Goal: Check status: Check status

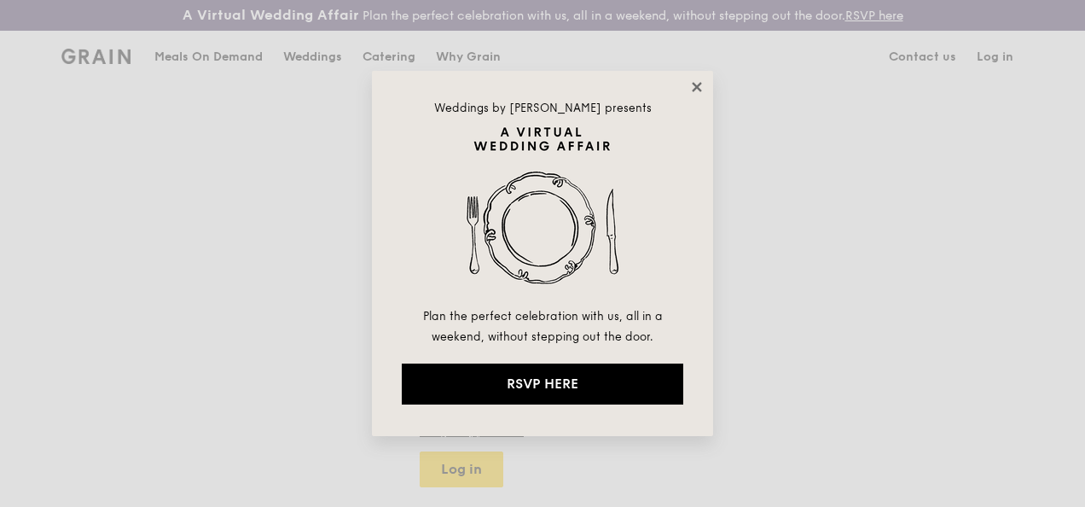
click at [699, 87] on icon at bounding box center [696, 86] width 15 height 15
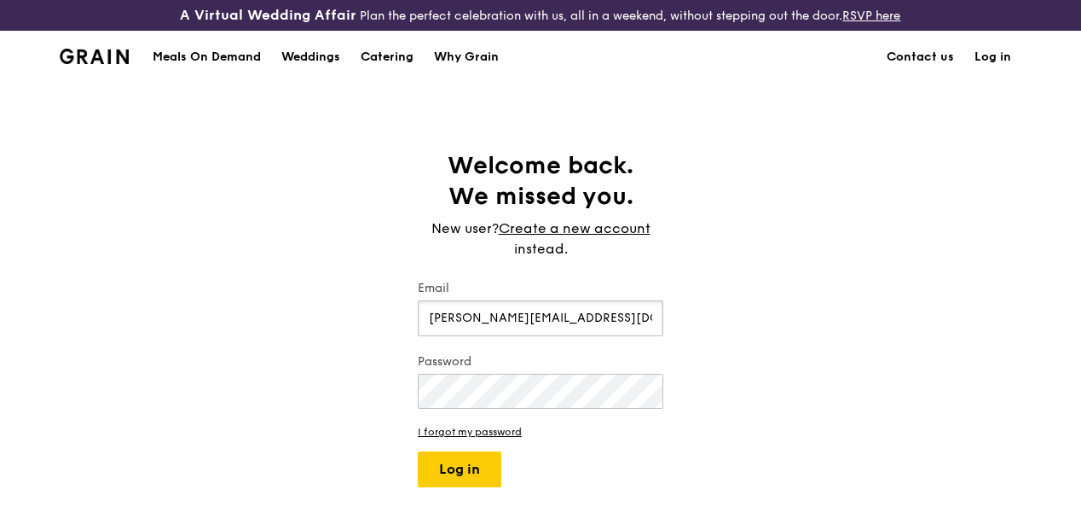
type input "[PERSON_NAME][EMAIL_ADDRESS][DOMAIN_NAME]"
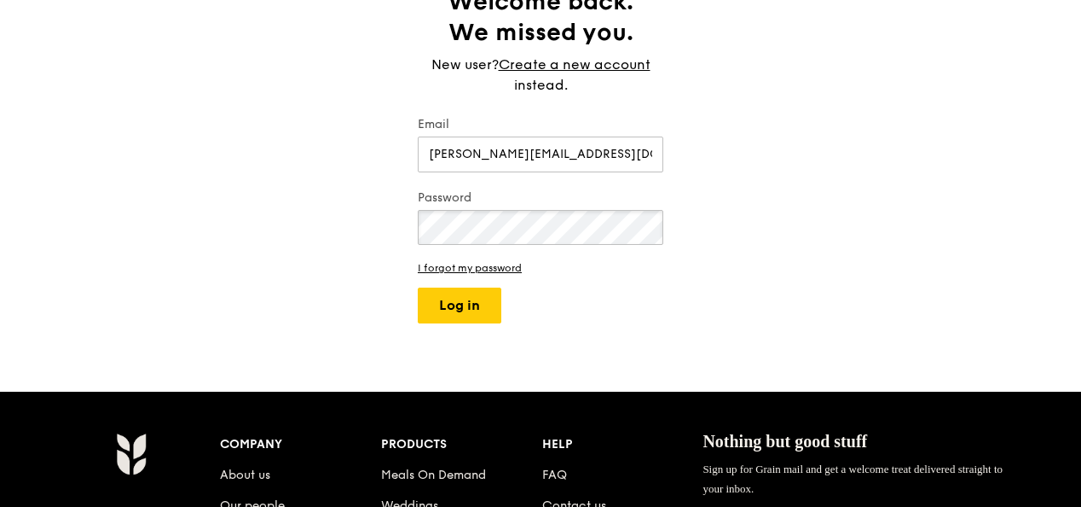
scroll to position [171, 0]
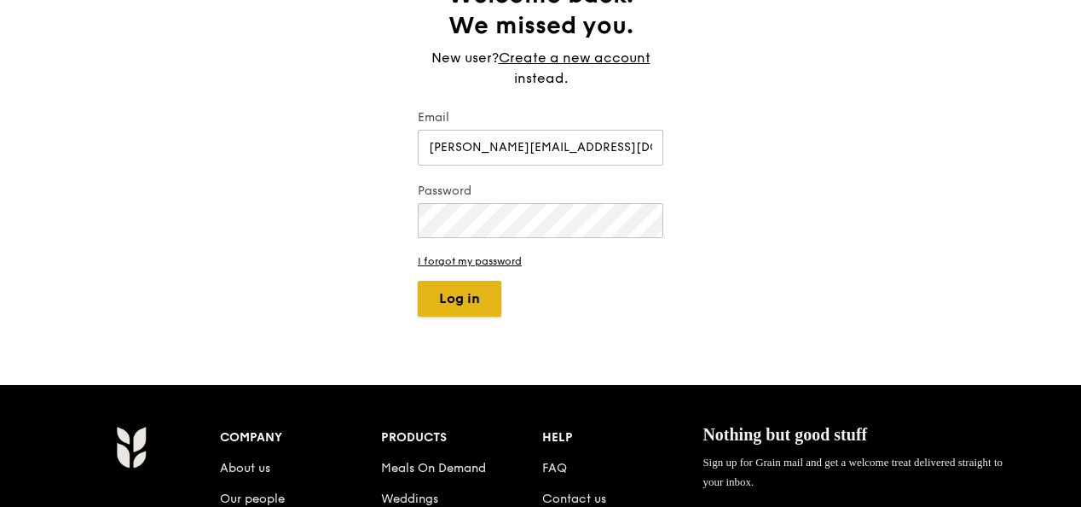
click at [461, 316] on button "Log in" at bounding box center [460, 299] width 84 height 36
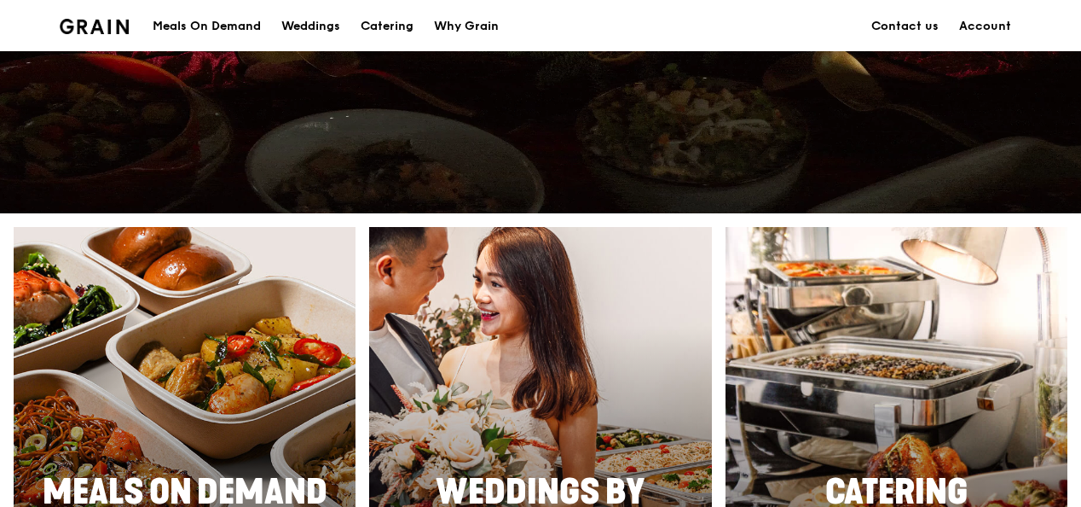
scroll to position [597, 0]
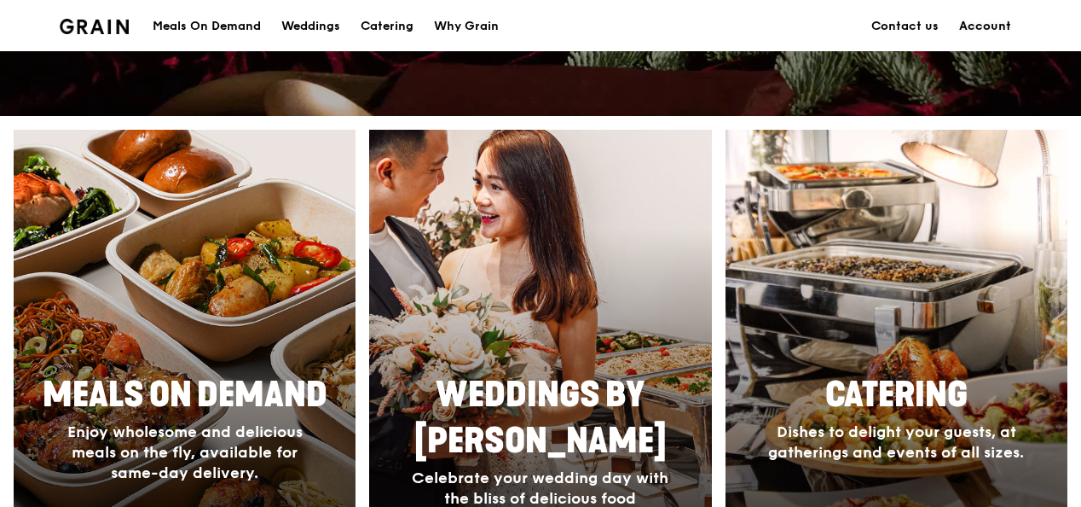
click at [989, 20] on link "Account" at bounding box center [985, 26] width 72 height 51
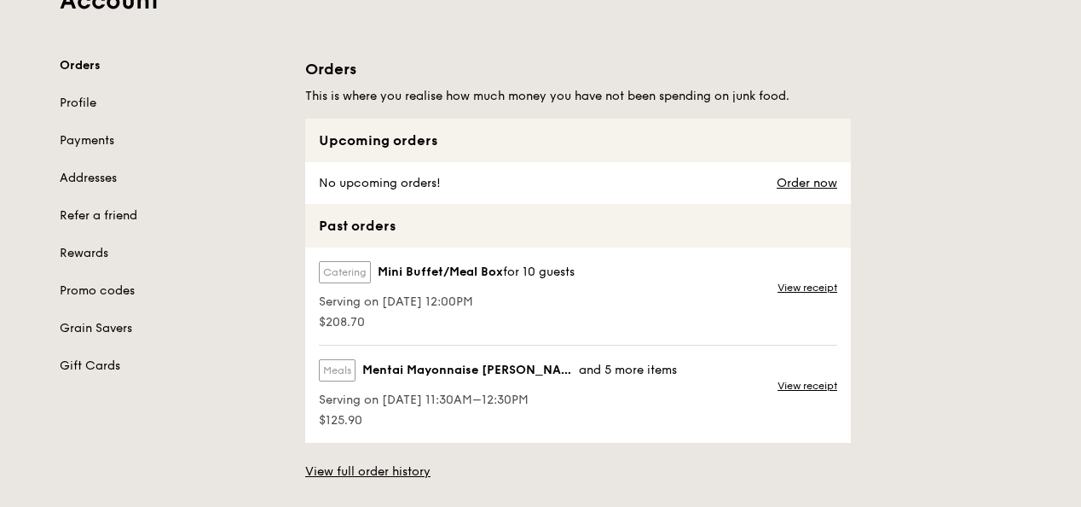
scroll to position [171, 0]
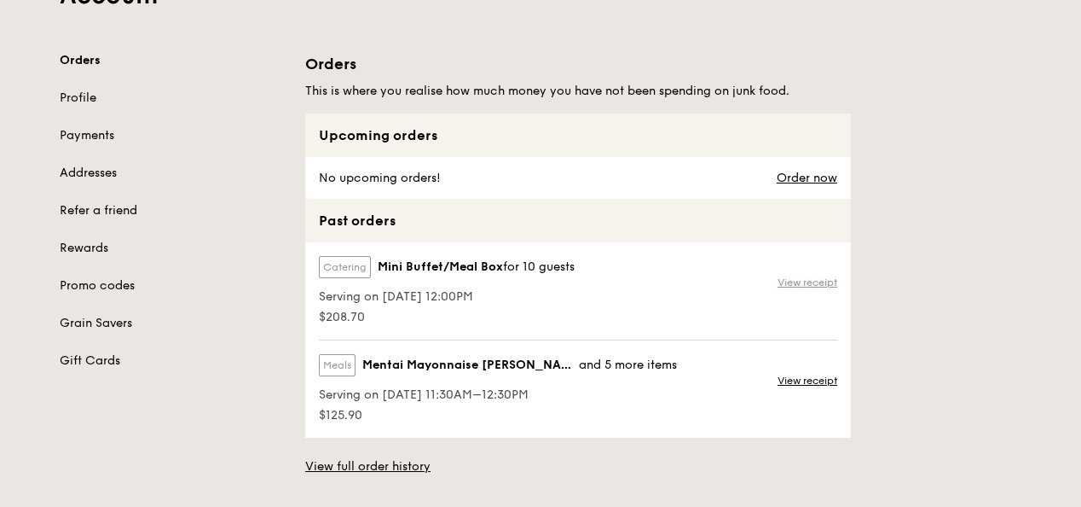
click at [791, 289] on link "View receipt" at bounding box center [808, 282] width 60 height 14
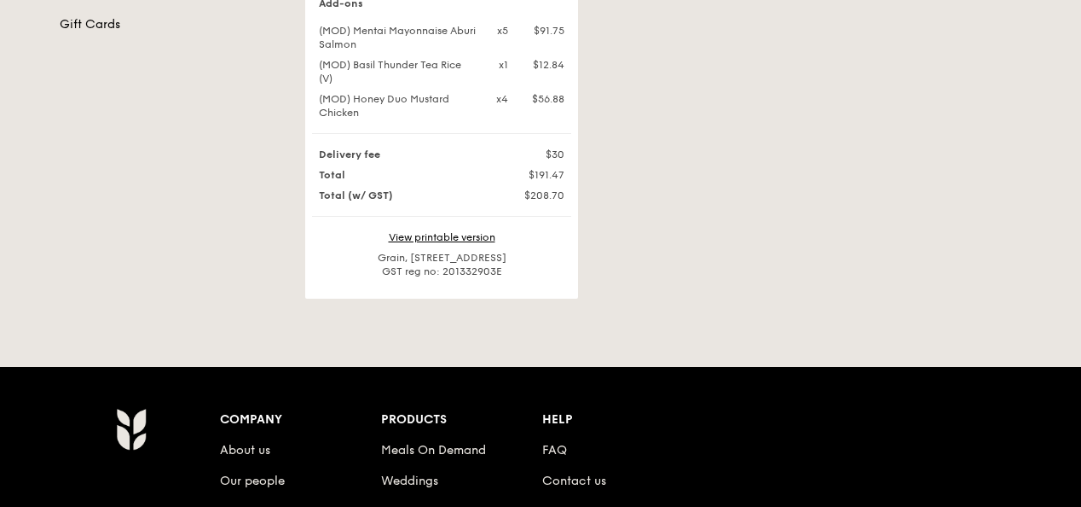
scroll to position [512, 0]
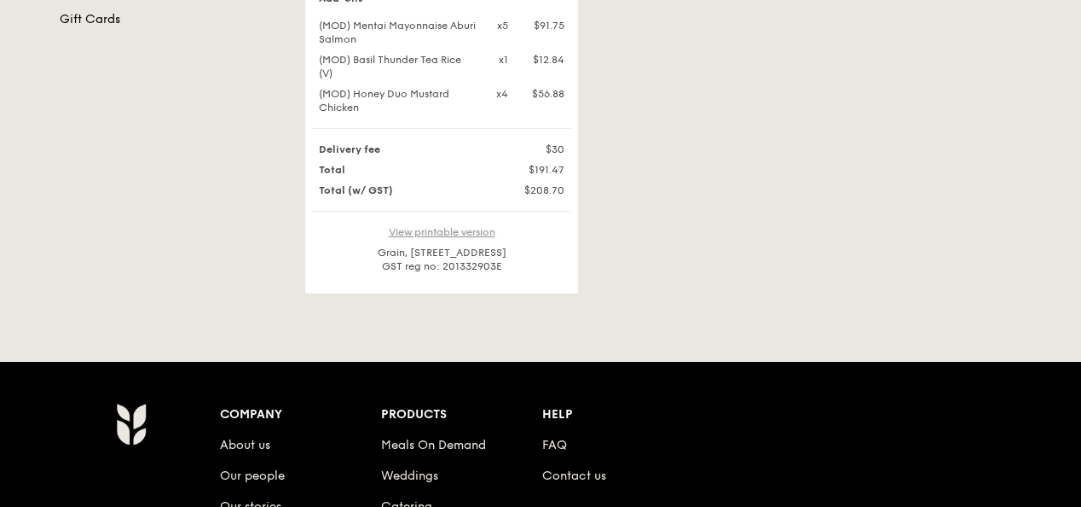
click at [445, 238] on link "View printable version" at bounding box center [442, 232] width 107 height 12
